Goal: Obtain resource: Obtain resource

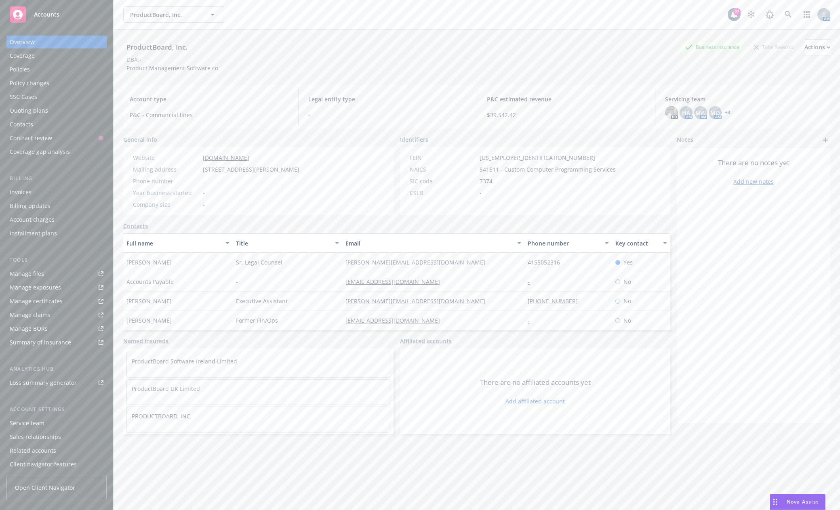
click at [46, 17] on span "Accounts" at bounding box center [46, 14] width 25 height 6
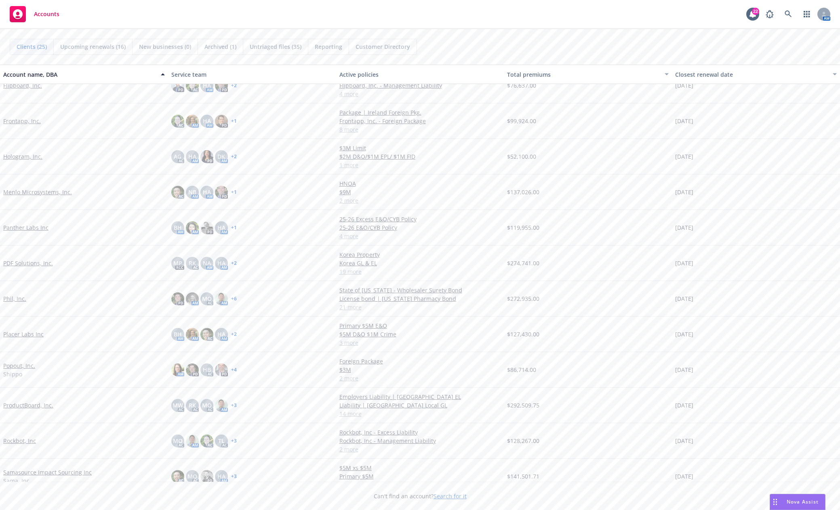
scroll to position [410, 0]
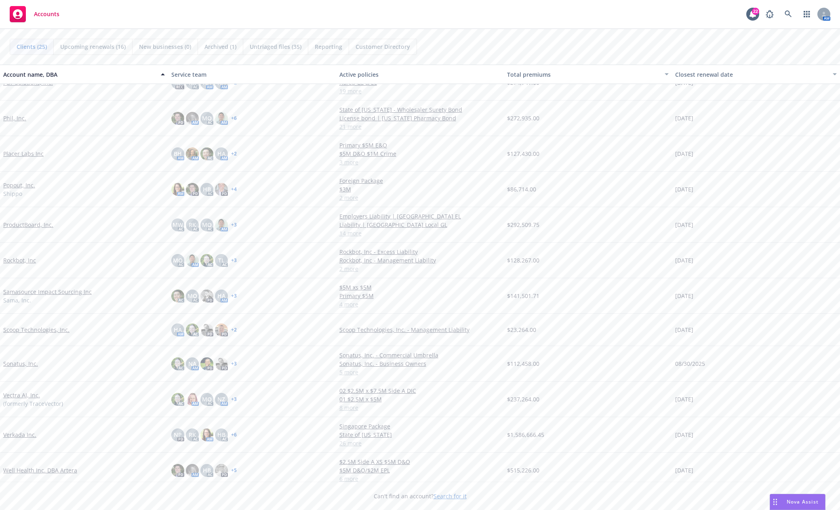
click at [17, 432] on link "Verkada Inc." at bounding box center [19, 435] width 33 height 8
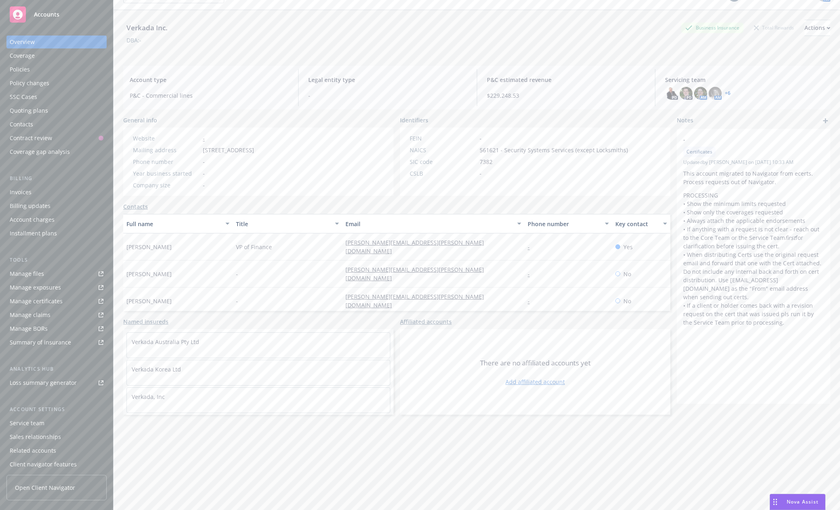
scroll to position [29, 0]
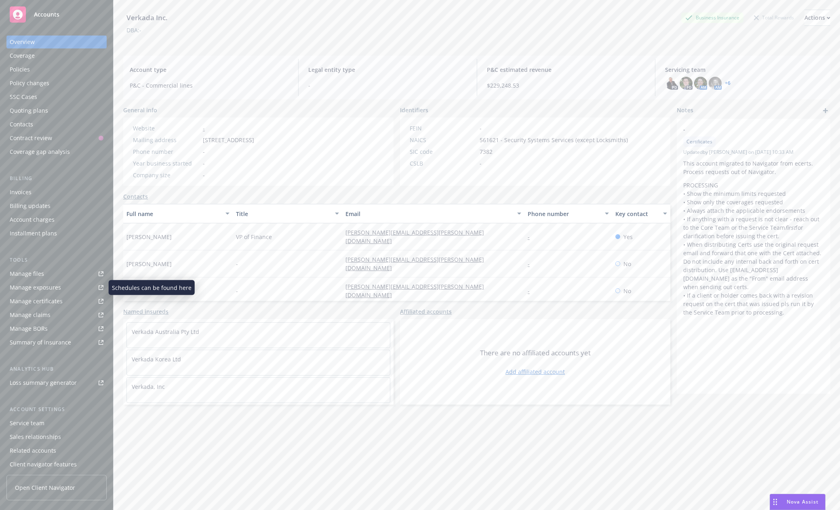
click at [31, 276] on div "Manage files" at bounding box center [27, 274] width 34 height 13
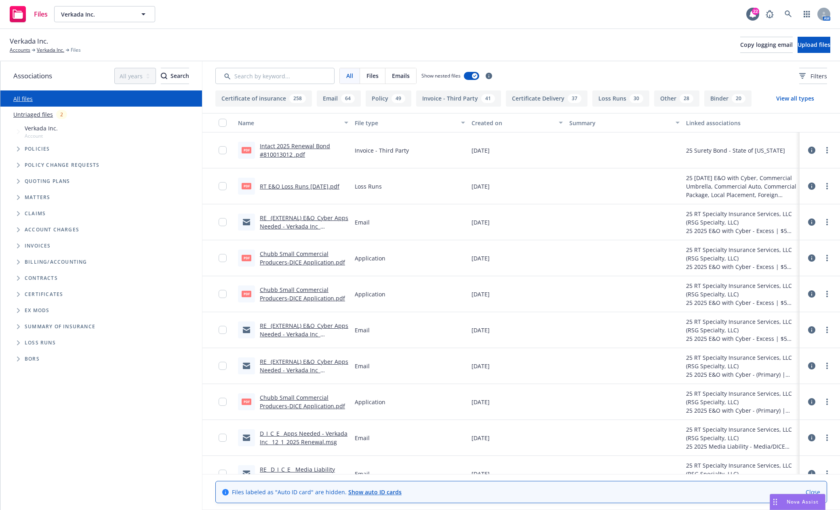
click at [19, 149] on icon "Tree Example" at bounding box center [18, 149] width 3 height 5
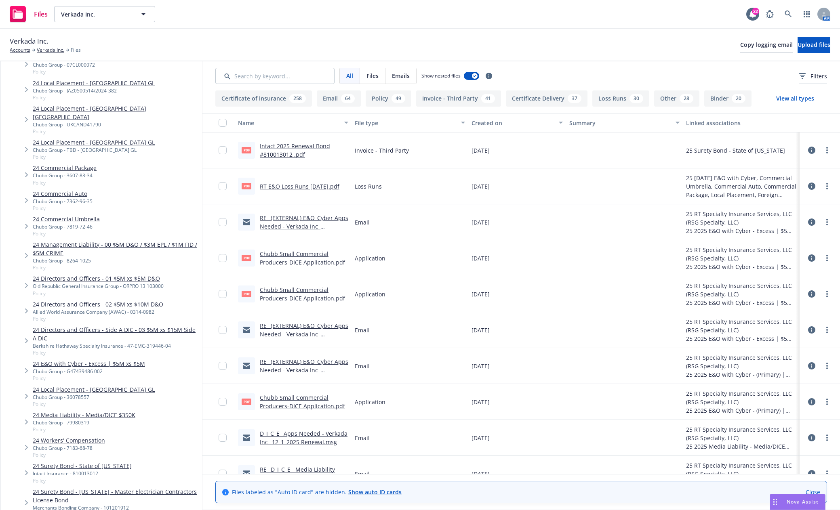
scroll to position [445, 0]
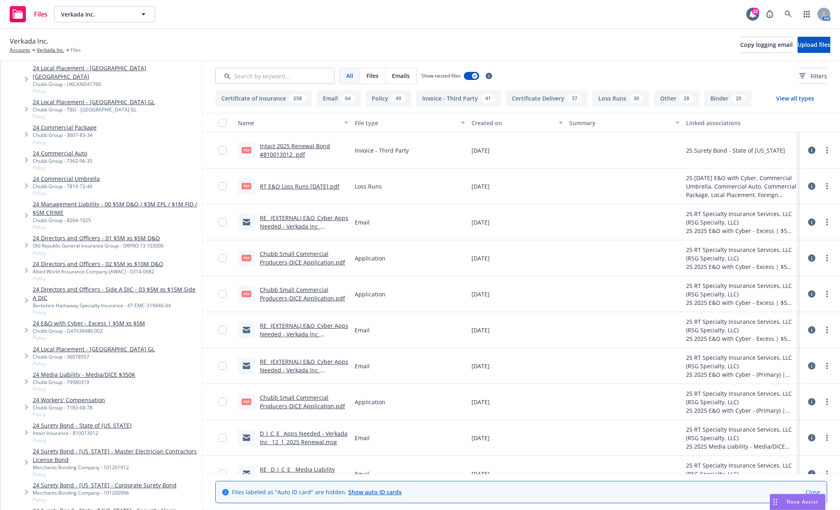
click at [77, 396] on link "24 Workers' Compensation" at bounding box center [69, 400] width 72 height 8
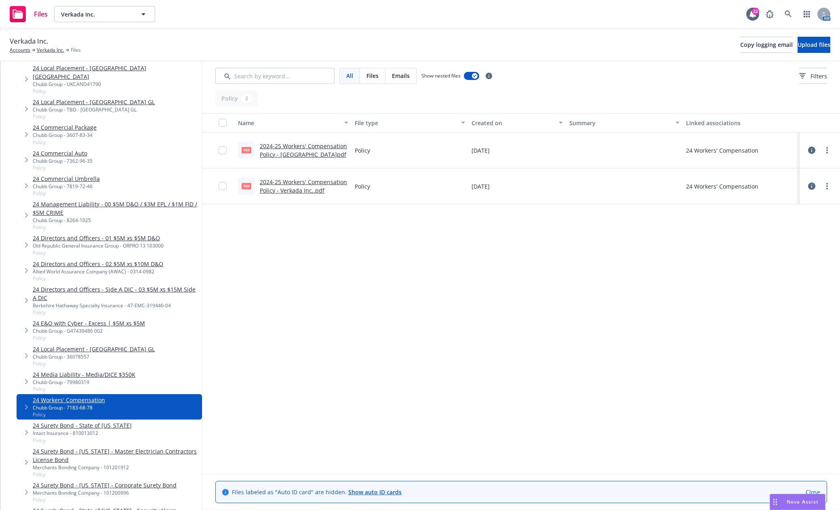
click at [301, 153] on link "2024-25 Workers' Compensation Policy - Verkada.pdf" at bounding box center [303, 150] width 87 height 16
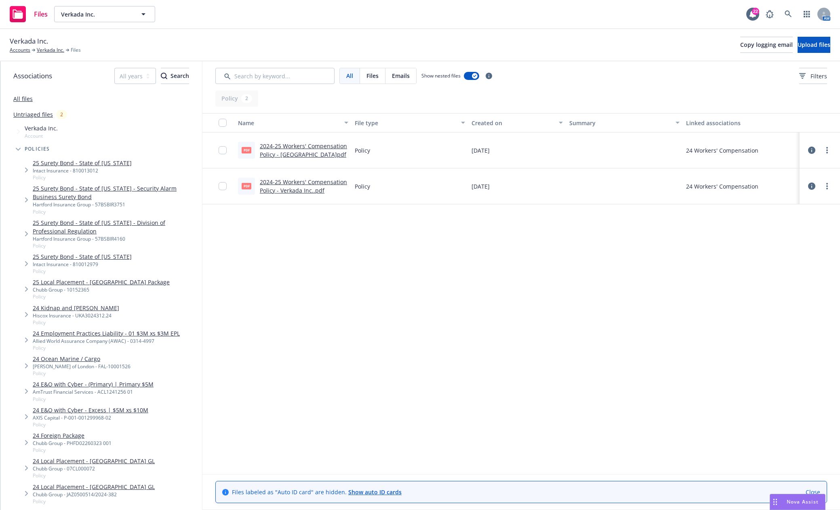
click at [26, 99] on link "All files" at bounding box center [22, 99] width 19 height 8
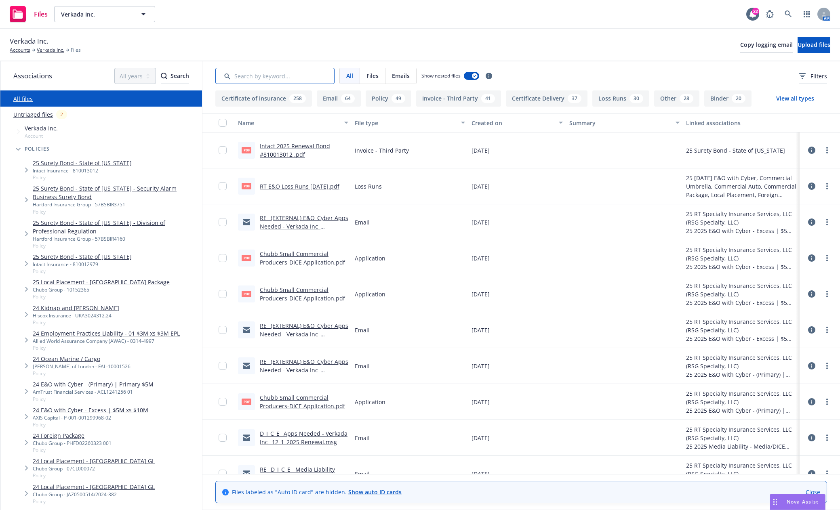
click at [266, 79] on input "Search by keyword..." at bounding box center [274, 76] width 119 height 16
type input "quote"
